Goal: Information Seeking & Learning: Learn about a topic

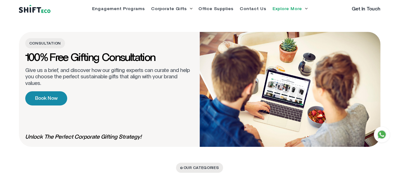
scroll to position [569, 0]
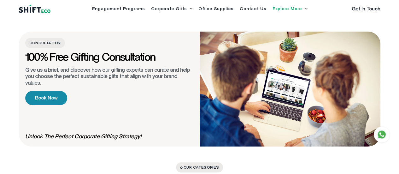
click at [115, 62] on h4 "100% Free Gifting Consultation" at bounding box center [90, 57] width 130 height 9
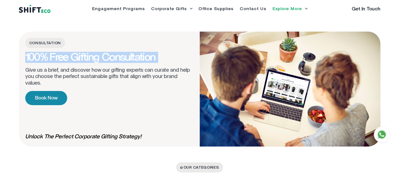
click at [115, 62] on h4 "100% Free Gifting Consultation" at bounding box center [90, 57] width 130 height 9
copy div "100% Free Gifting Consultation"
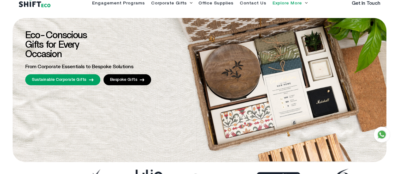
scroll to position [6, 0]
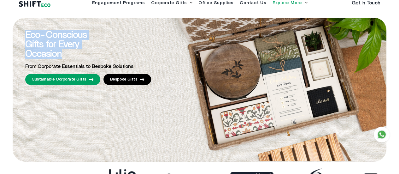
drag, startPoint x: 35, startPoint y: 42, endPoint x: 81, endPoint y: 63, distance: 50.8
click at [81, 59] on h2 "Eco-Conscious Gifts for Every Occasion" at bounding box center [60, 44] width 71 height 28
click at [62, 59] on span "Eco-Conscious Gifts for Every Occasion" at bounding box center [55, 44] width 61 height 28
drag, startPoint x: 78, startPoint y: 68, endPoint x: 32, endPoint y: 43, distance: 52.9
click at [32, 43] on span "Eco-Conscious Gifts for Every Occasion" at bounding box center [55, 44] width 61 height 28
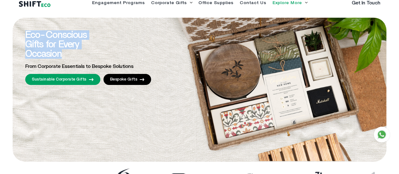
copy span "Eco-Conscious Gifts for Every Occasion"
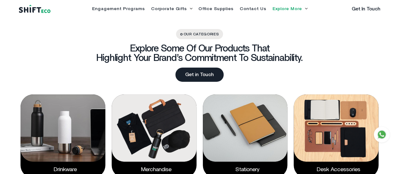
scroll to position [701, 0]
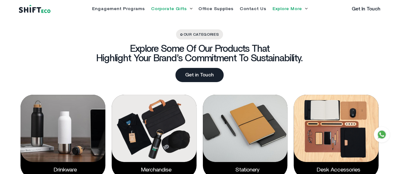
click at [152, 9] on link "Corporate Gifts" at bounding box center [169, 9] width 36 height 4
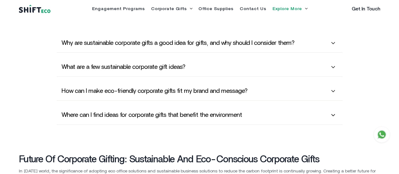
scroll to position [1527, 0]
click at [167, 46] on span "Why are sustainable corporate gifts a good idea for gifts, and why should I con…" at bounding box center [177, 43] width 233 height 8
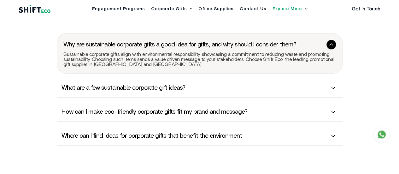
click at [163, 67] on div "Sustainable corporate gifts align with environmental responsibility, showcasing…" at bounding box center [199, 59] width 272 height 15
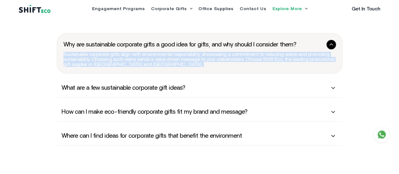
click at [163, 67] on div "Sustainable corporate gifts align with environmental responsibility, showcasing…" at bounding box center [199, 59] width 272 height 15
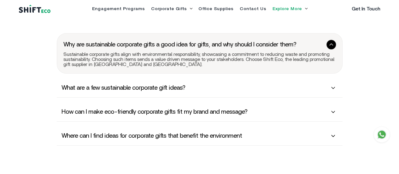
click at [52, 14] on div "Engagement Programs Corporate Gifts Sustainable Corporate Gifts Bespoke Gifts O…" at bounding box center [199, 9] width 369 height 10
click at [44, 13] on img at bounding box center [35, 9] width 32 height 8
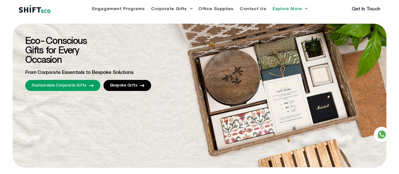
click at [151, 11] on li "Corporate Gifts Sustainable Corporate Gifts Bespoke Gifts" at bounding box center [171, 9] width 41 height 4
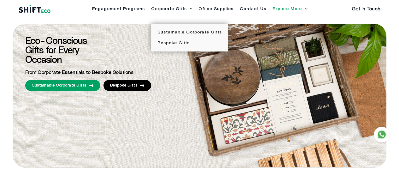
click at [166, 34] on ul "Sustainable Corporate Gifts Bespoke Gifts" at bounding box center [189, 38] width 77 height 28
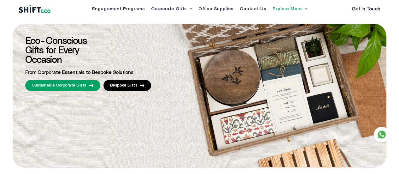
click at [159, 11] on li "Corporate Gifts Sustainable Corporate Gifts Bespoke Gifts" at bounding box center [171, 9] width 41 height 4
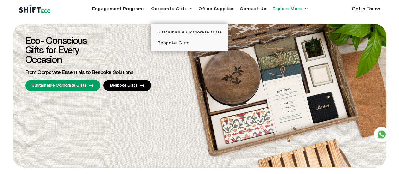
click at [80, 91] on div "Eco-Conscious Gifts for Every Occasion From Corporate Essentials to Bespoke Sol…" at bounding box center [103, 63] width 157 height 55
click at [81, 91] on link "Sustainable Corporate Gifts" at bounding box center [62, 85] width 75 height 11
